Goal: Task Accomplishment & Management: Manage account settings

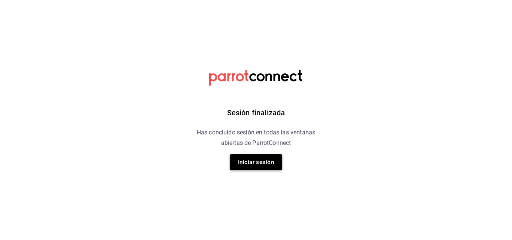
click at [254, 163] on button "Iniciar sesión" at bounding box center [256, 162] width 52 height 16
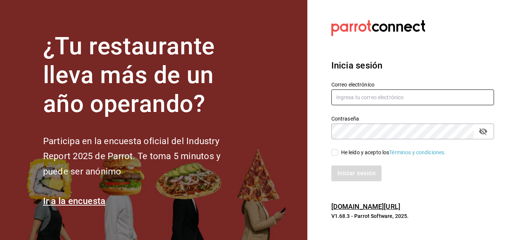
click at [373, 94] on input "text" at bounding box center [412, 98] width 163 height 16
type input "VIRGINIA.CARRILLO@GRUPOCOSTENO.COM"
click at [337, 149] on label "He leído y acepto los Términos y condiciones." at bounding box center [388, 153] width 115 height 8
click at [337, 149] on input "He leído y acepto los Términos y condiciones." at bounding box center [334, 152] width 7 height 7
checkbox input "true"
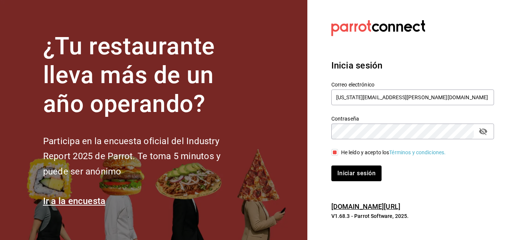
click at [341, 164] on div "Iniciar sesión" at bounding box center [408, 169] width 172 height 25
click at [345, 172] on button "Iniciar sesión" at bounding box center [356, 174] width 51 height 16
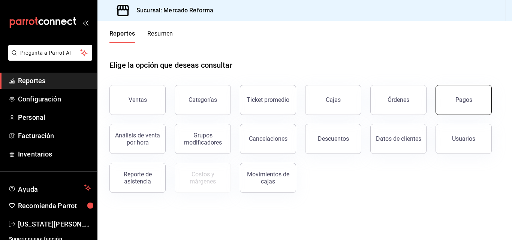
click at [463, 102] on div "Pagos" at bounding box center [463, 99] width 17 height 7
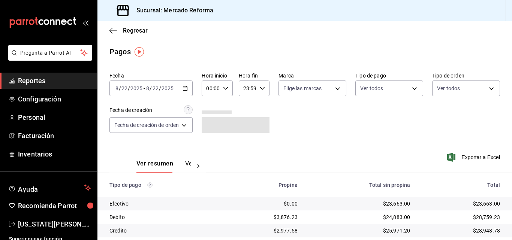
click at [219, 87] on input "00:00" at bounding box center [211, 88] width 18 height 15
click at [191, 93] on div at bounding box center [256, 120] width 512 height 240
click at [188, 93] on div "[DATE] [DATE] - [DATE] [DATE]" at bounding box center [150, 89] width 83 height 16
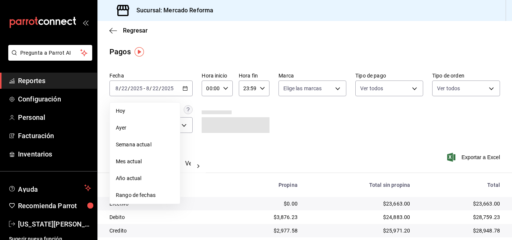
scroll to position [0, 0]
click at [148, 117] on li "Hoy" at bounding box center [145, 111] width 70 height 17
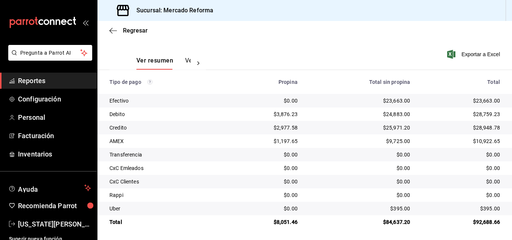
scroll to position [104, 0]
click at [492, 89] on th "Total" at bounding box center [464, 81] width 96 height 24
click at [484, 140] on div "$10,922.65" at bounding box center [461, 140] width 78 height 7
click at [484, 139] on div "$10,922.65" at bounding box center [461, 140] width 78 height 7
copy div "10,922.65"
